Goal: Information Seeking & Learning: Learn about a topic

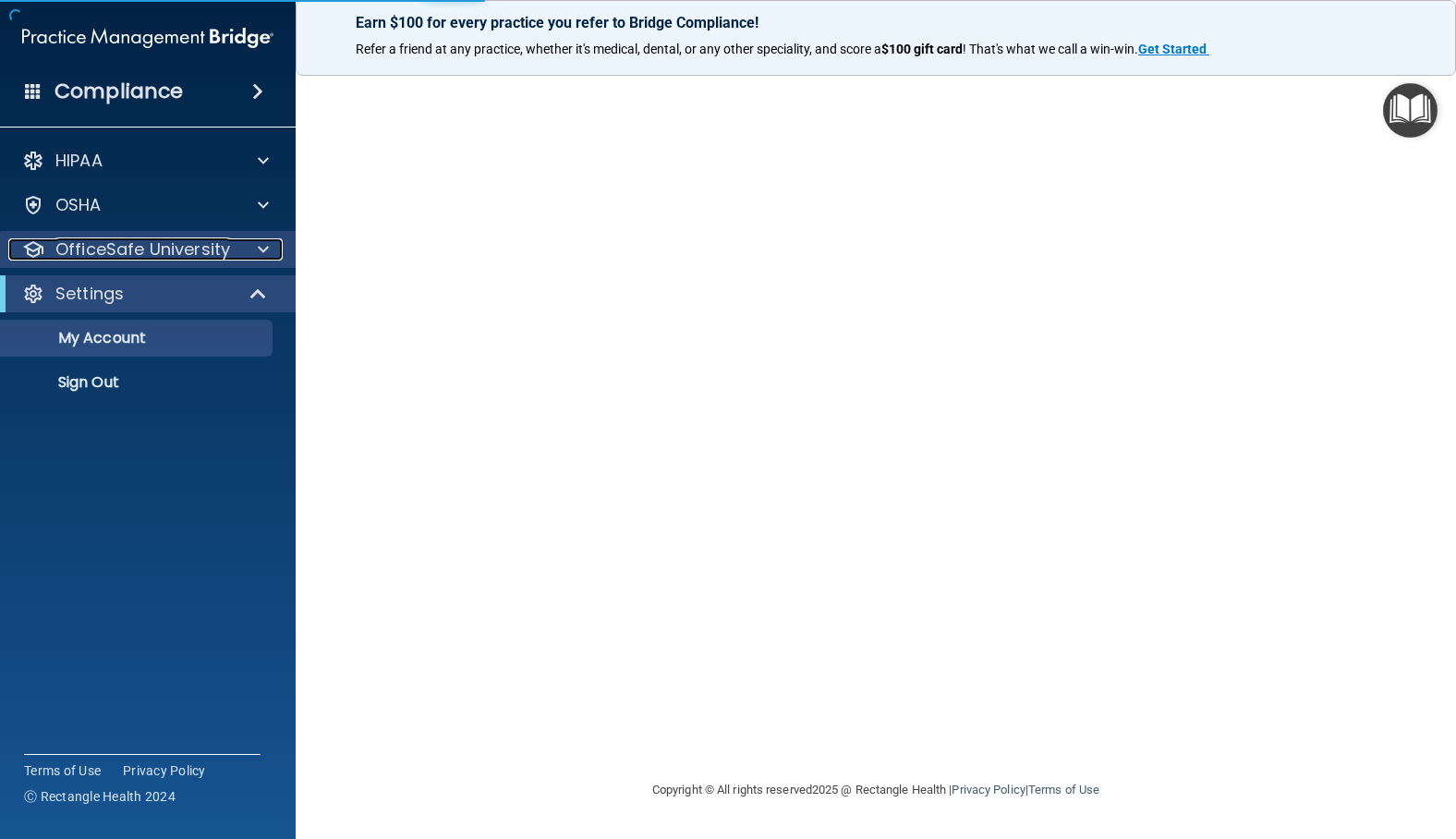
click at [145, 259] on p "OfficeSafe University" at bounding box center [143, 249] width 175 height 23
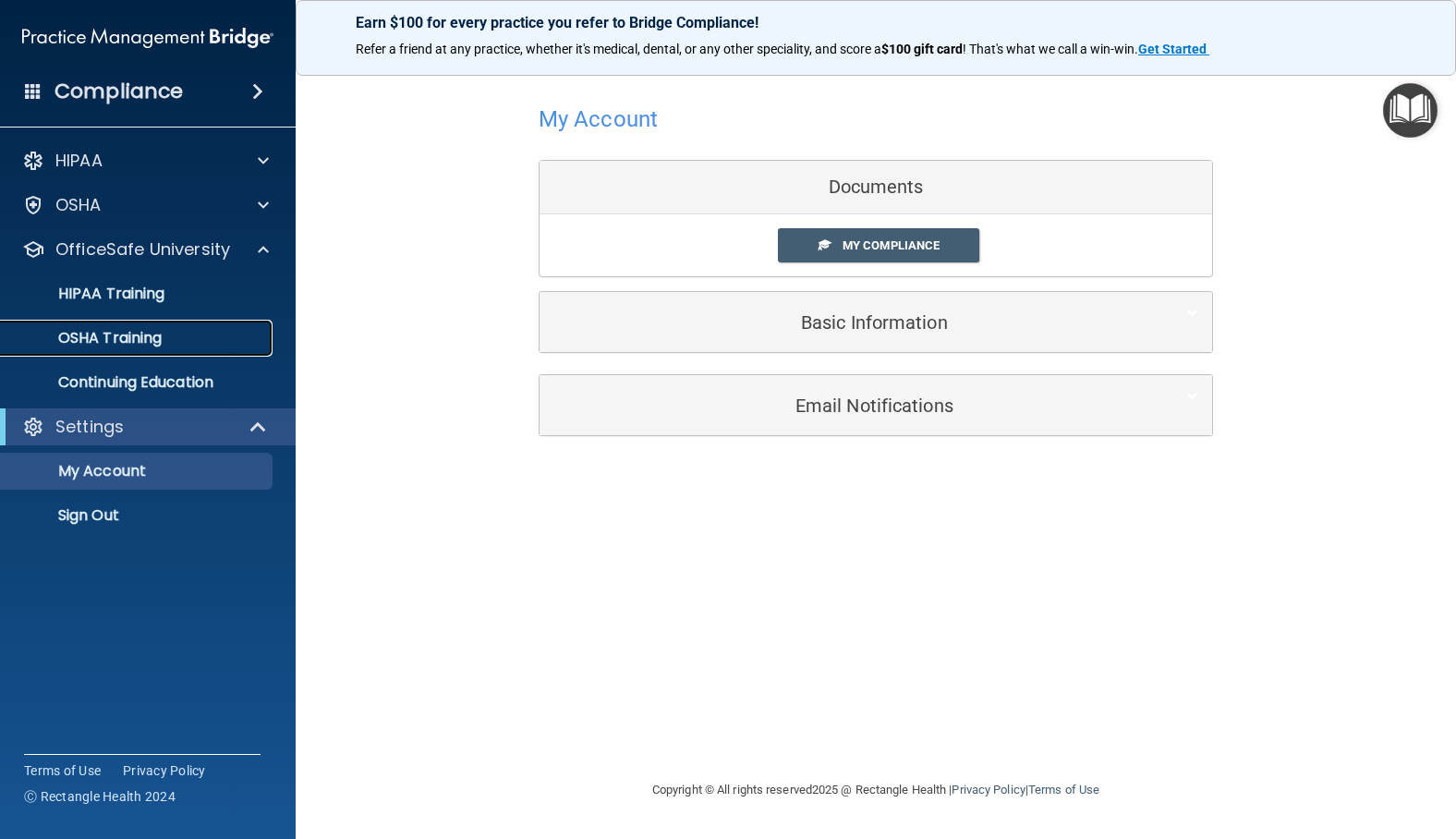
click at [97, 342] on p "OSHA Training" at bounding box center [87, 338] width 149 height 19
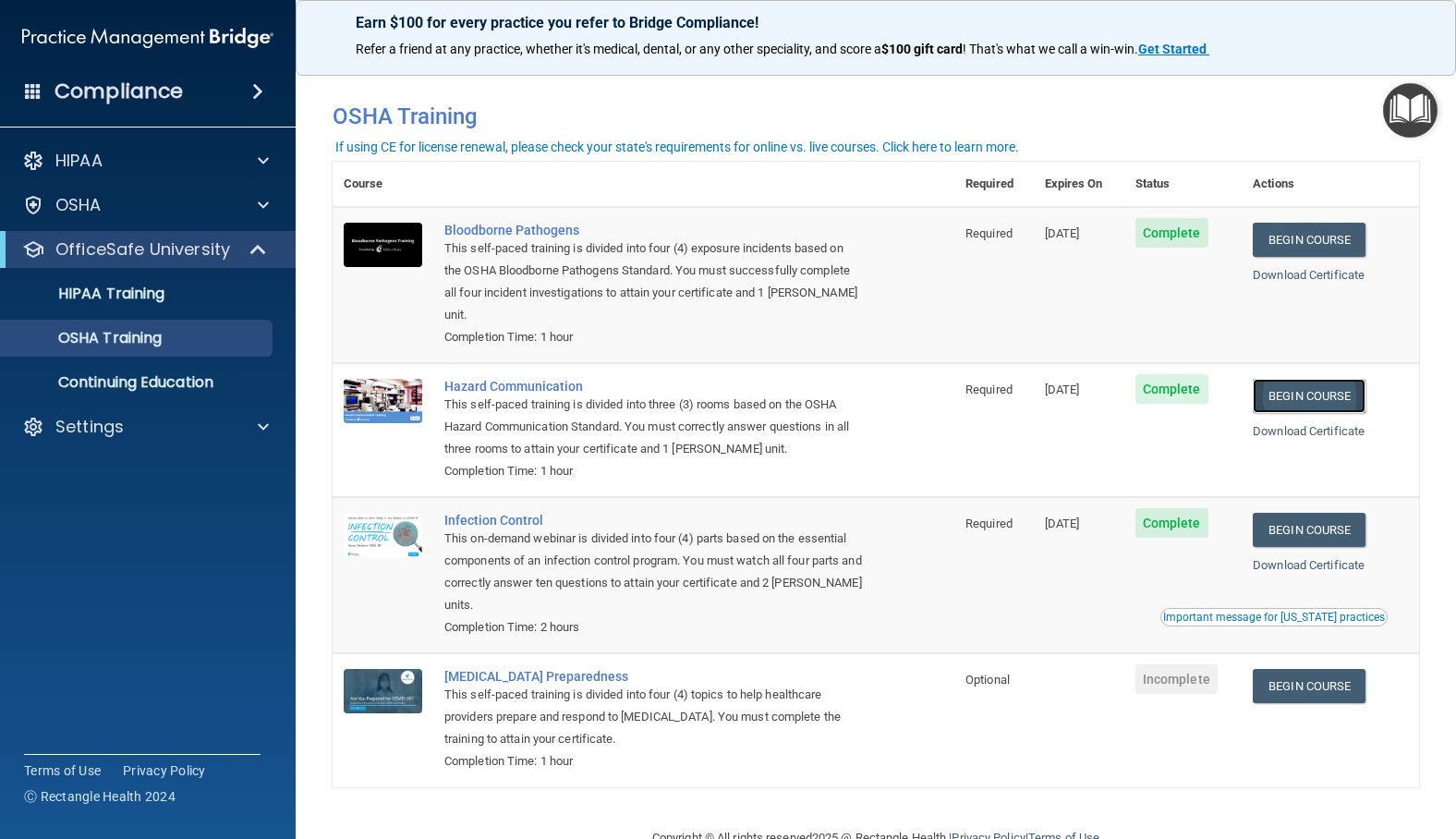
click at [1317, 395] on link "Begin Course" at bounding box center [1309, 395] width 113 height 34
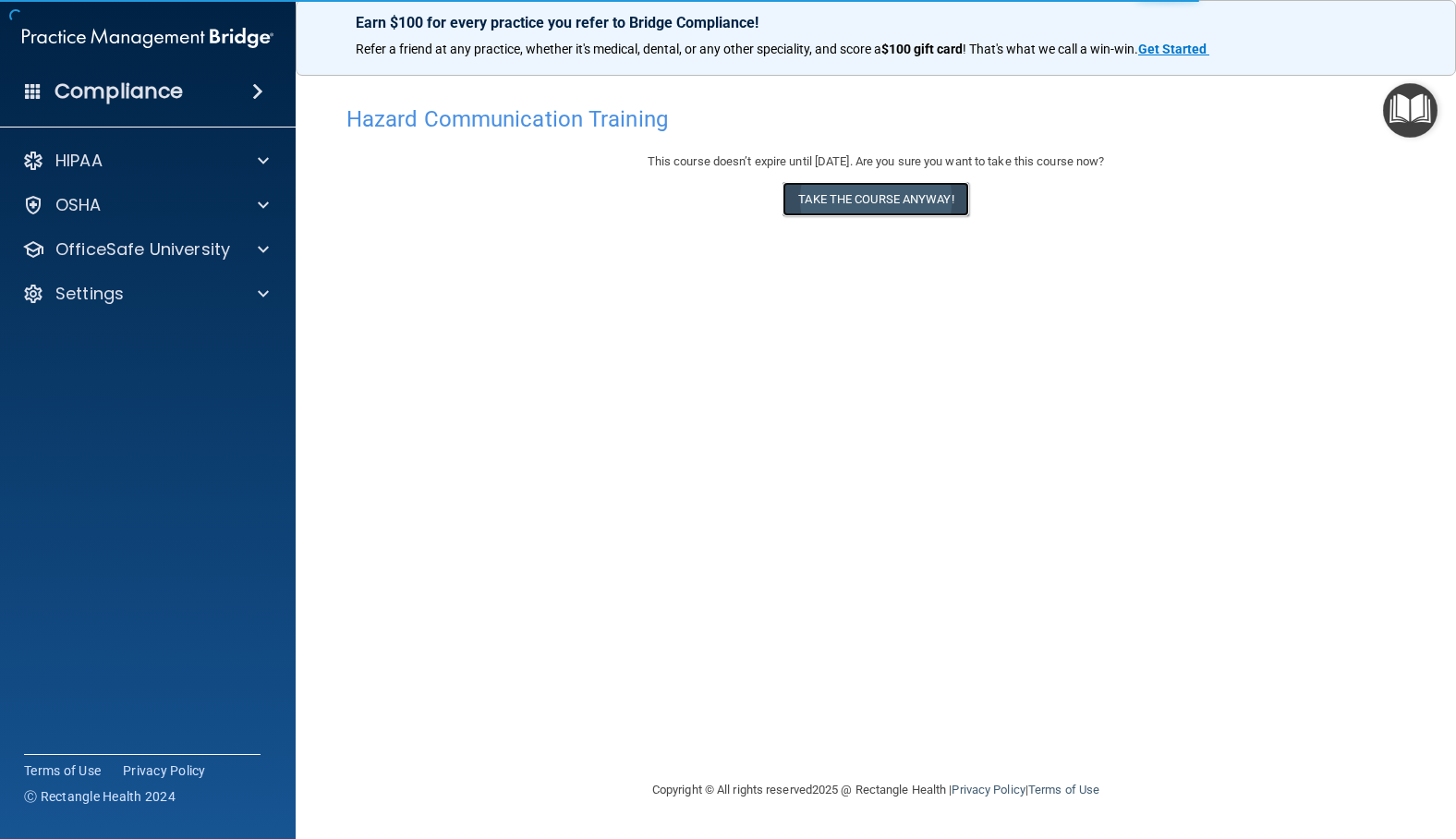
click at [922, 197] on button "Take the course anyway!" at bounding box center [875, 199] width 186 height 34
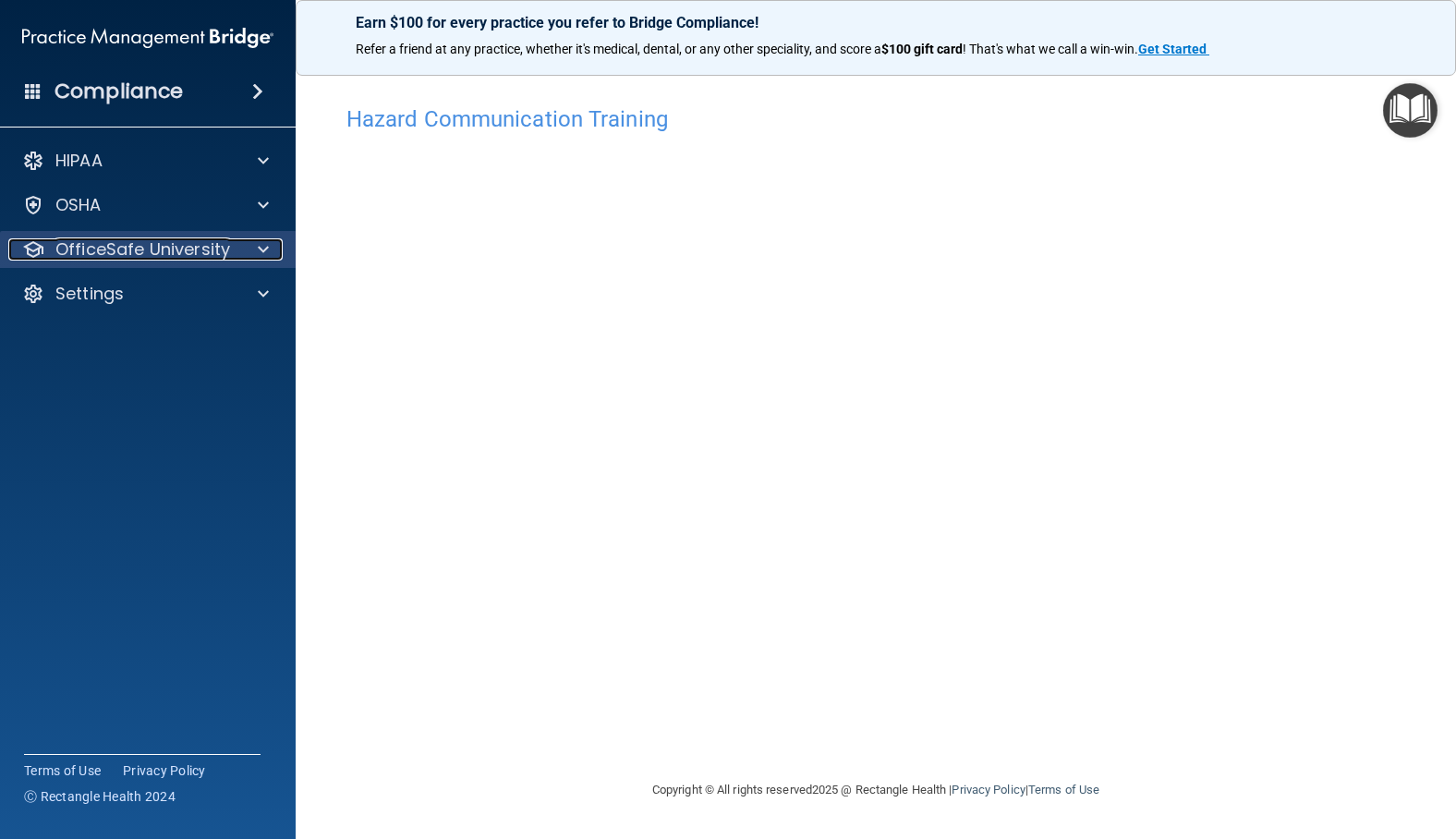
click at [85, 251] on p "OfficeSafe University" at bounding box center [143, 249] width 175 height 23
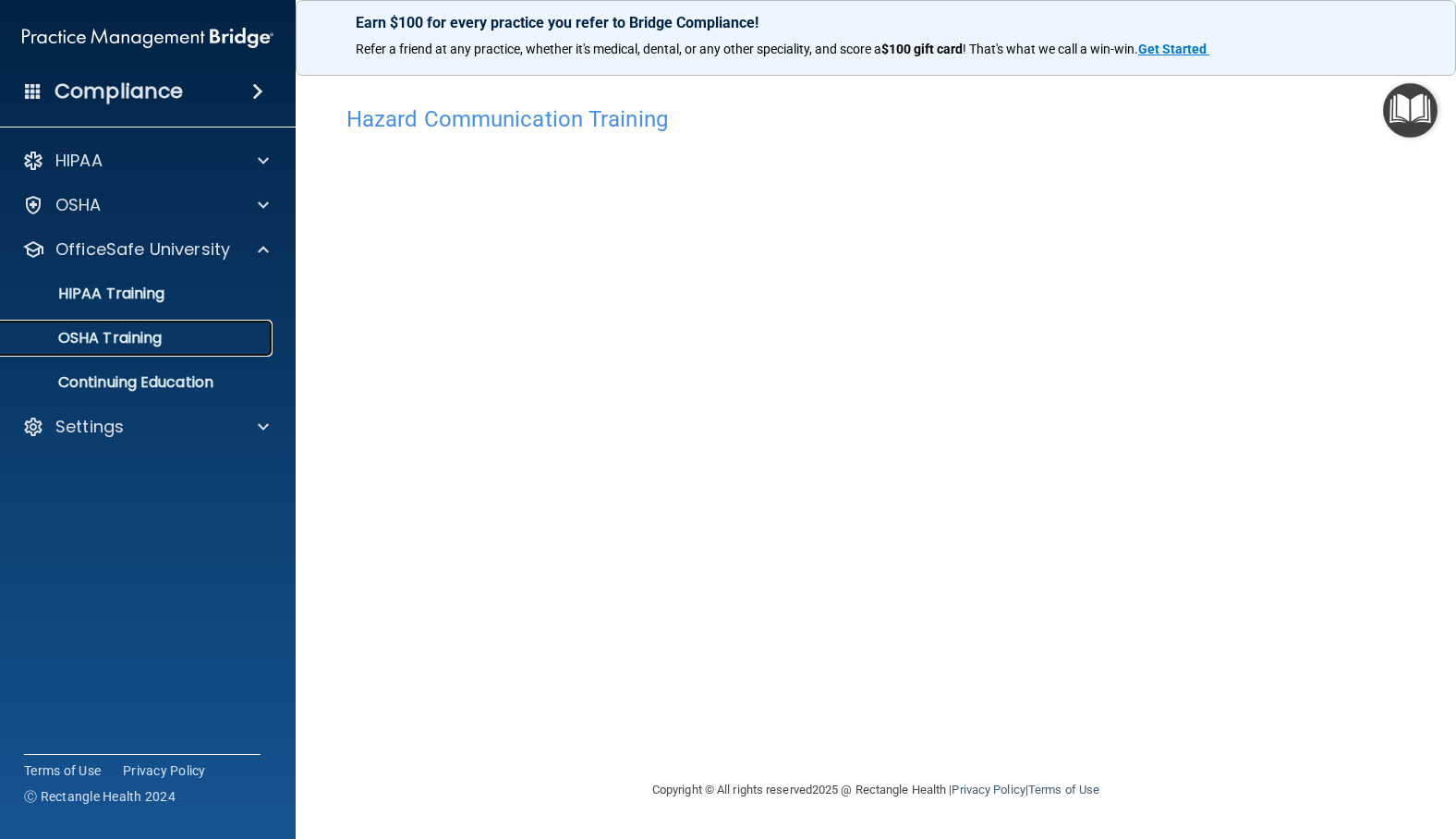
click at [117, 332] on p "OSHA Training" at bounding box center [87, 338] width 149 height 19
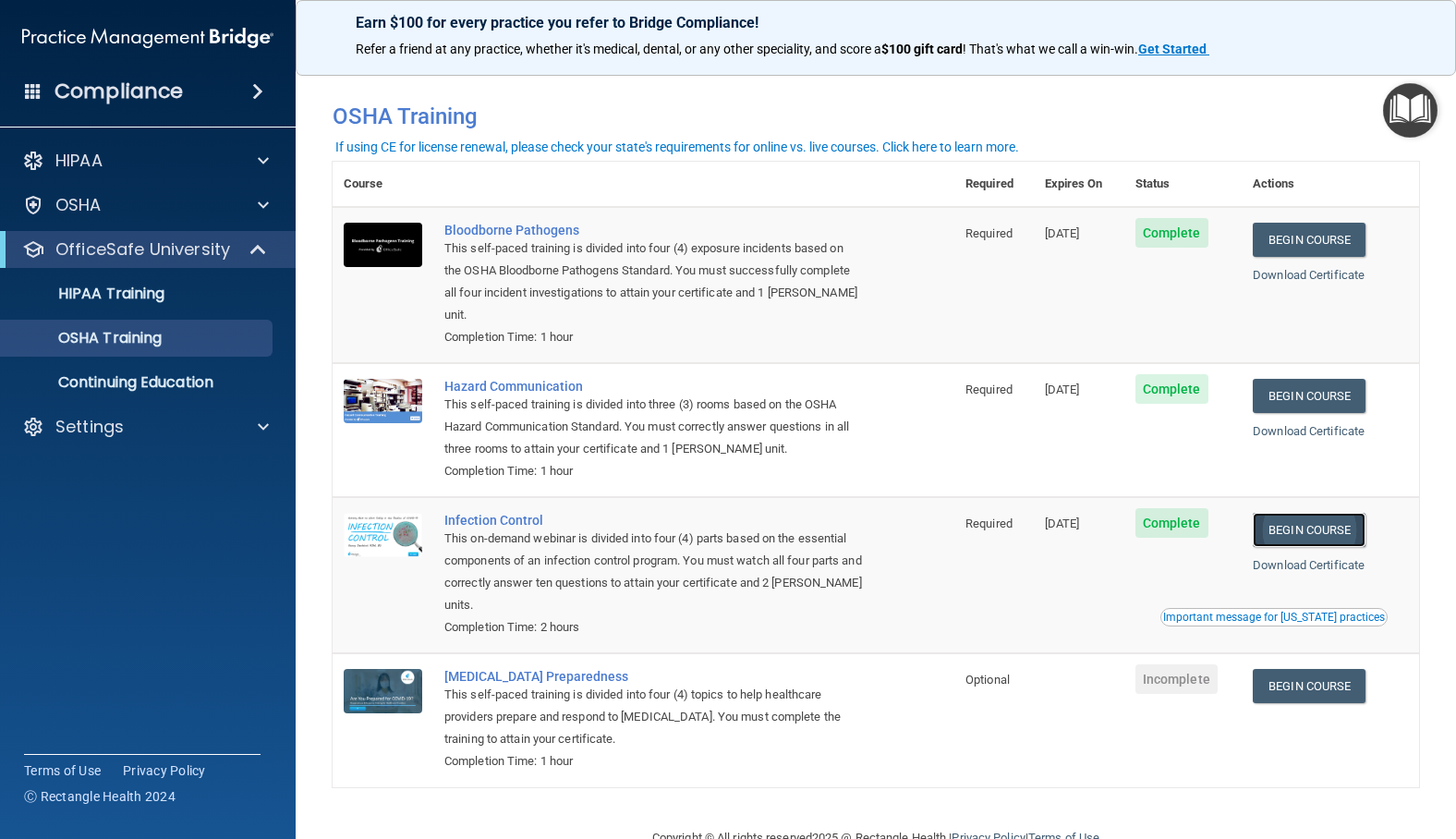
click at [1294, 535] on link "Begin Course" at bounding box center [1309, 529] width 113 height 34
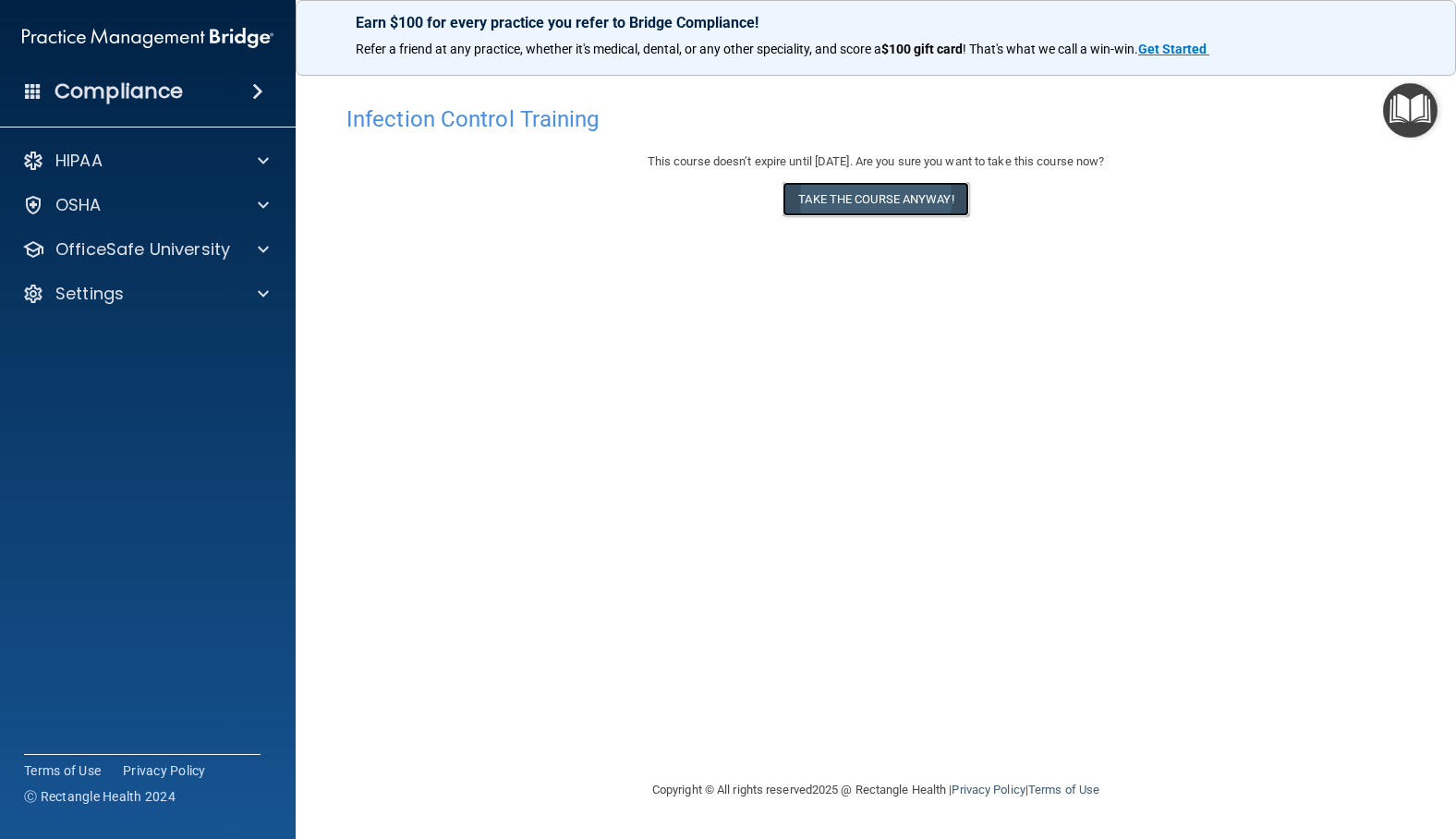
click at [868, 190] on button "Take the course anyway!" at bounding box center [875, 199] width 186 height 34
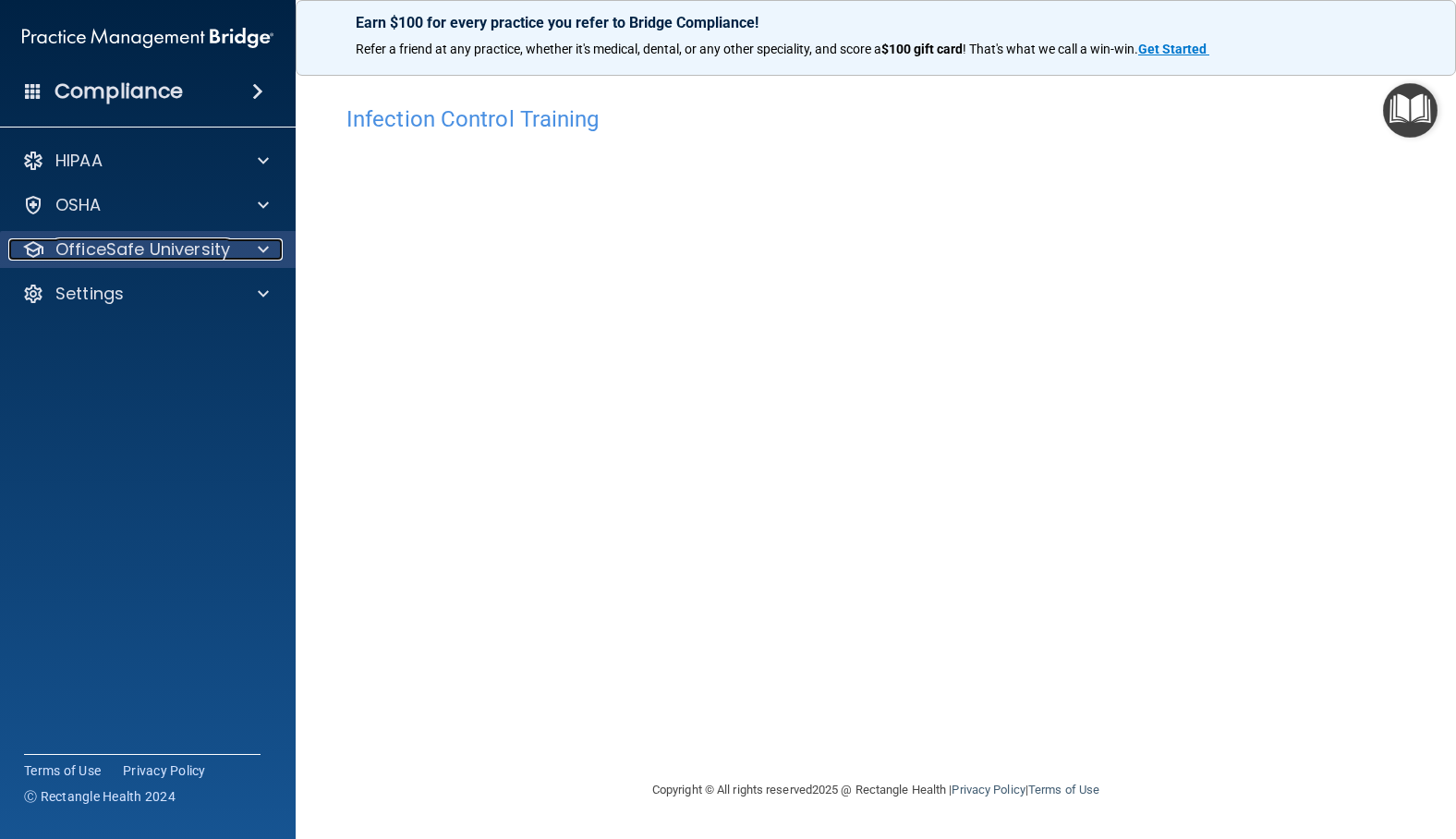
click at [208, 260] on p "OfficeSafe University" at bounding box center [143, 249] width 175 height 23
click at [141, 259] on p "OfficeSafe University" at bounding box center [143, 249] width 175 height 23
click at [141, 244] on p "OfficeSafe University" at bounding box center [143, 249] width 175 height 23
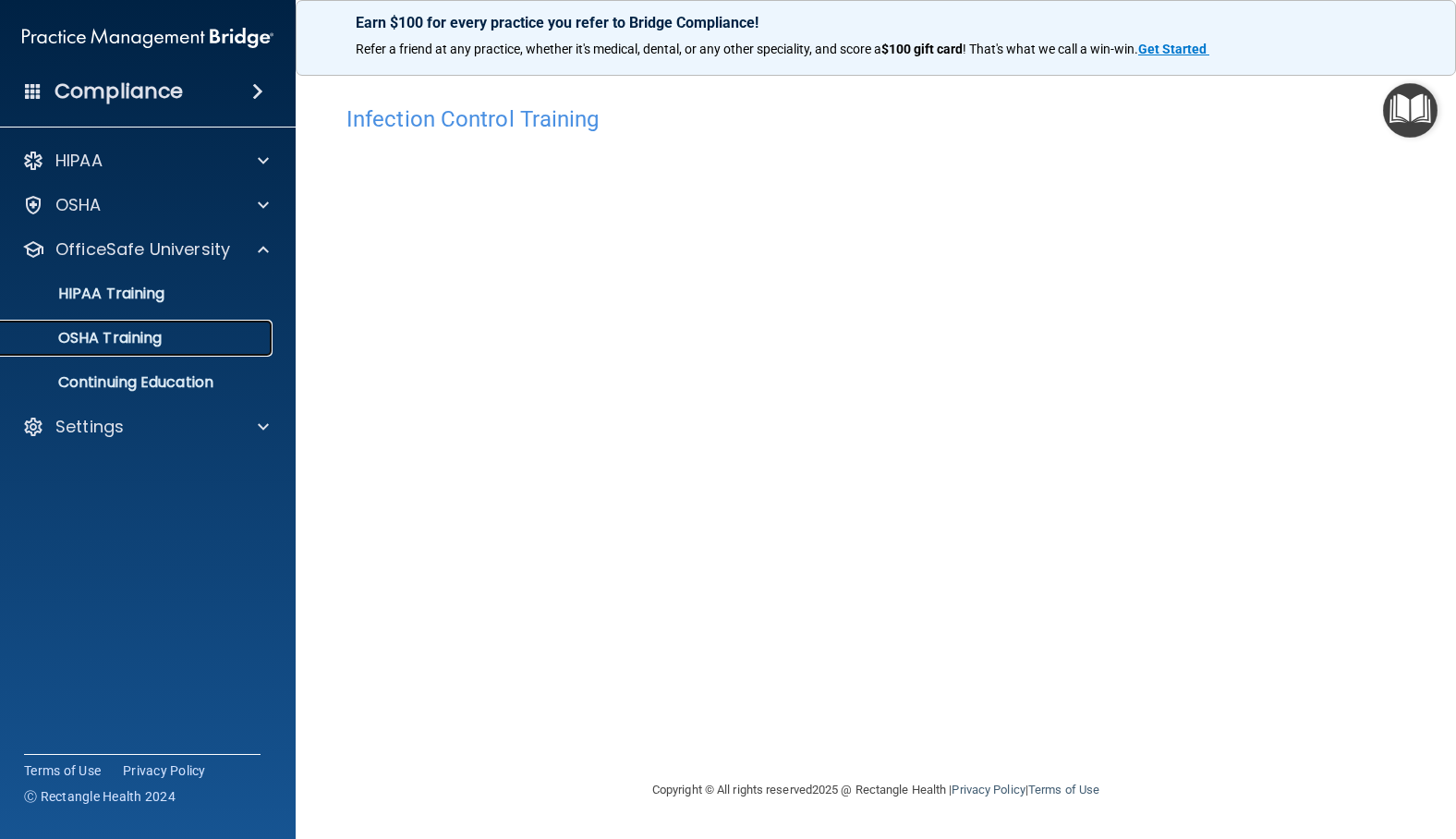
click at [113, 337] on p "OSHA Training" at bounding box center [87, 338] width 149 height 19
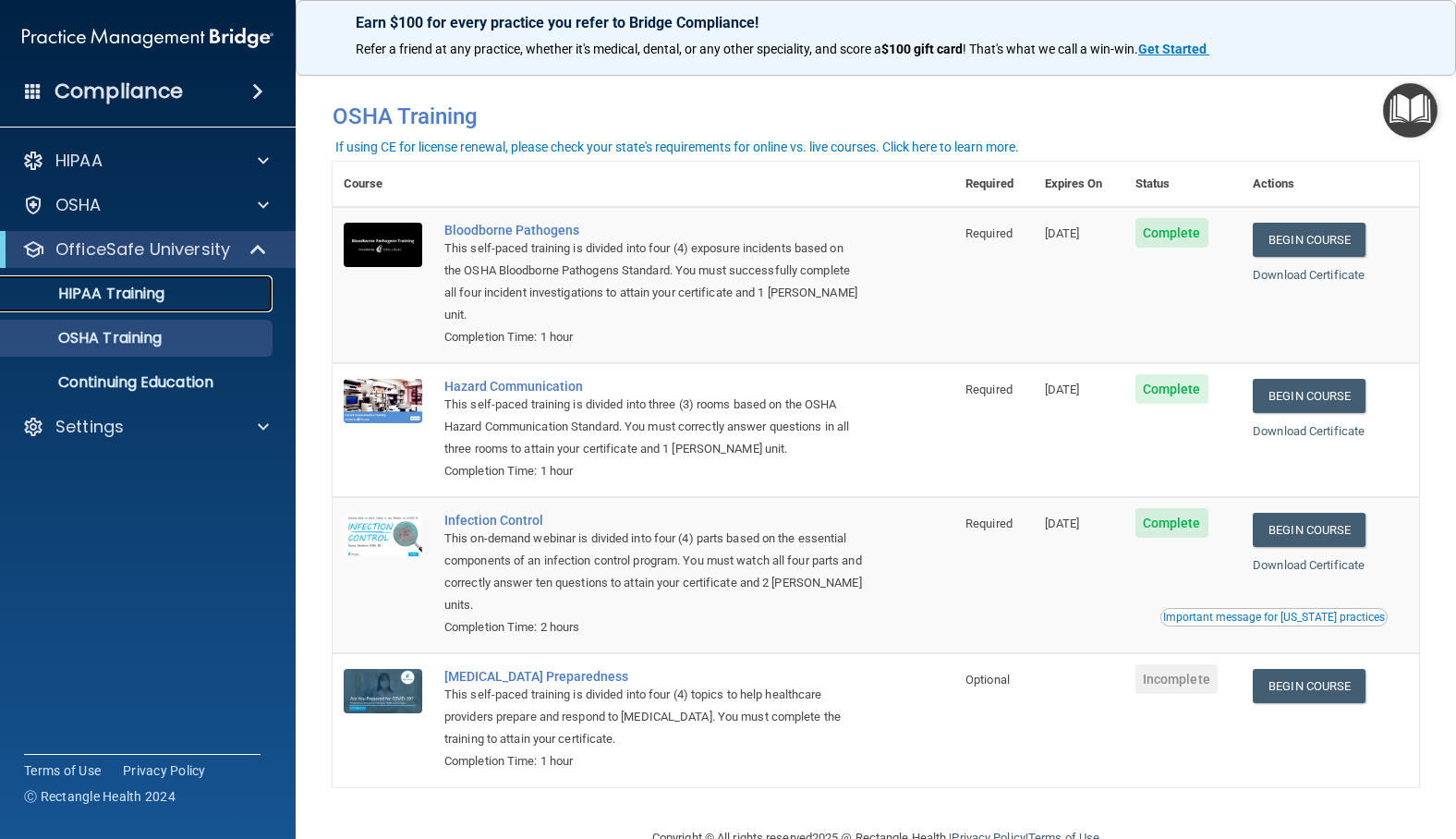
click at [152, 300] on p "HIPAA Training" at bounding box center [87, 293] width 152 height 19
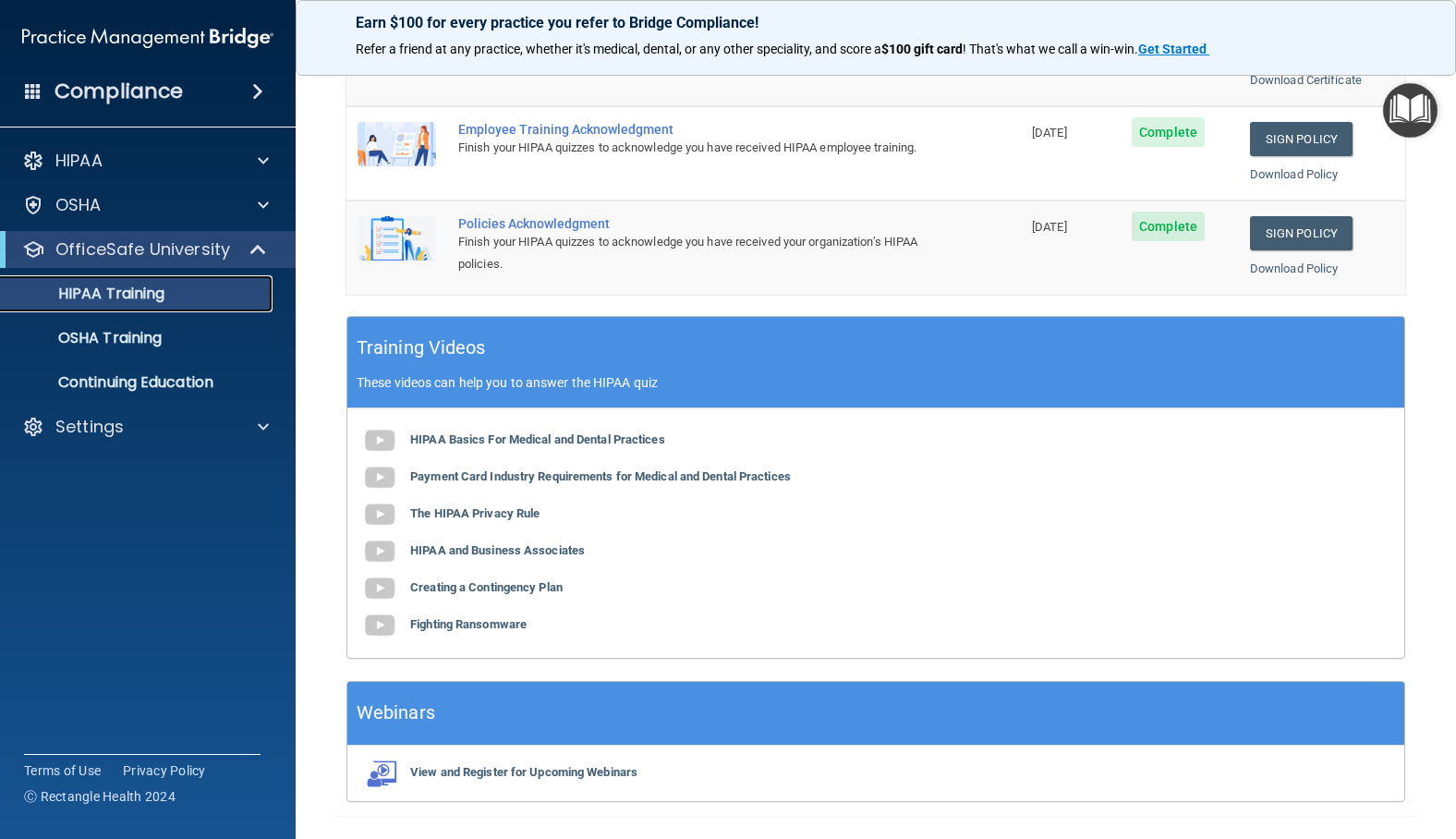
scroll to position [553, 0]
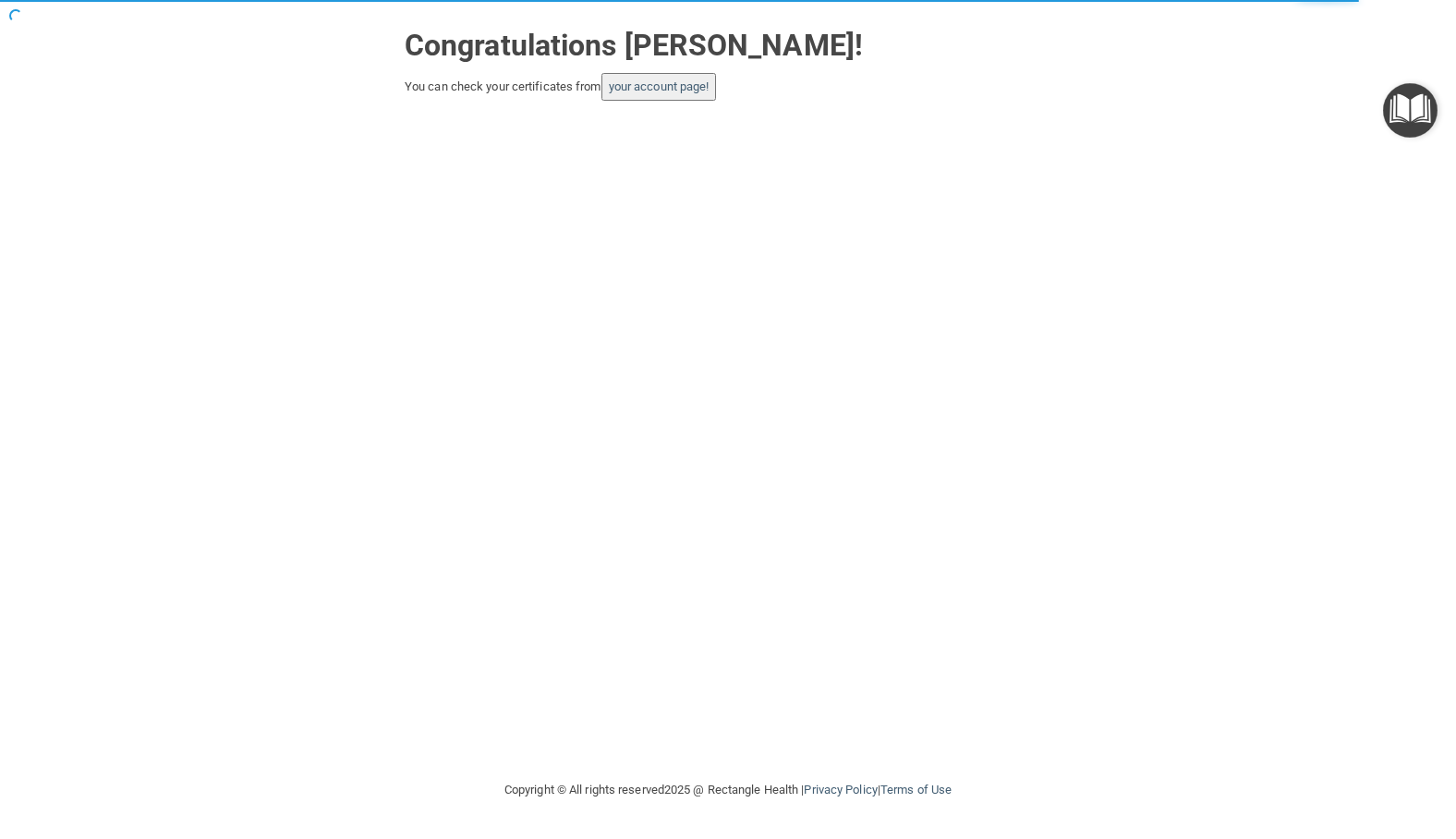
click at [691, 95] on button "your account page!" at bounding box center [659, 87] width 115 height 28
